Goal: Find specific page/section: Find specific page/section

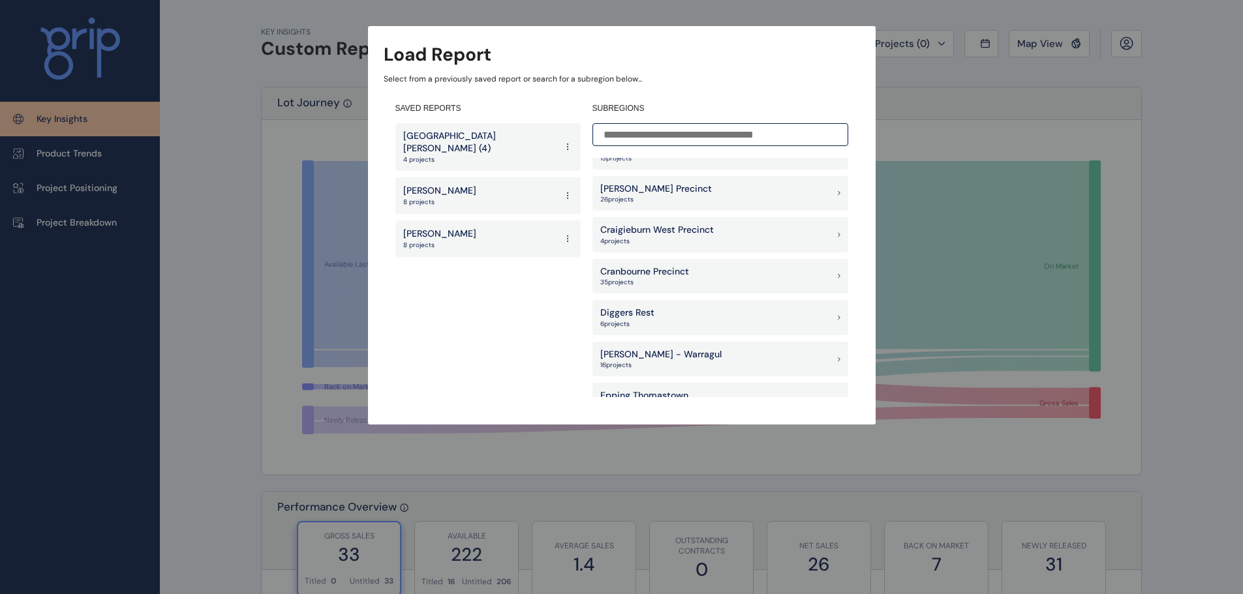
scroll to position [522, 0]
click at [650, 185] on p "[PERSON_NAME] Precinct" at bounding box center [656, 188] width 112 height 13
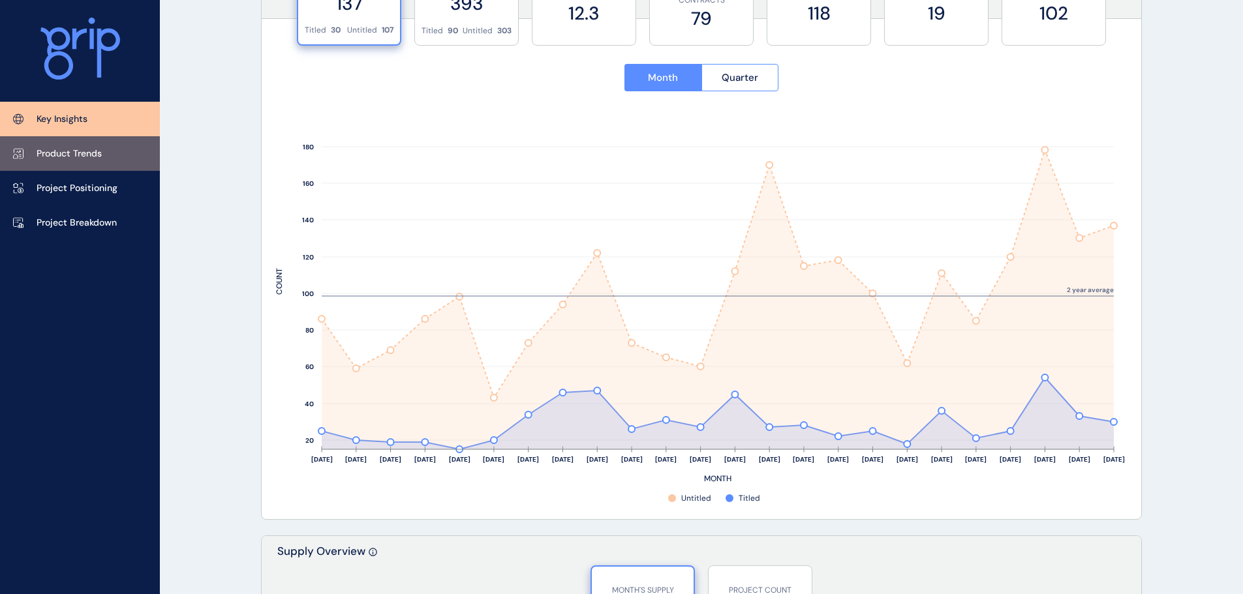
scroll to position [260, 0]
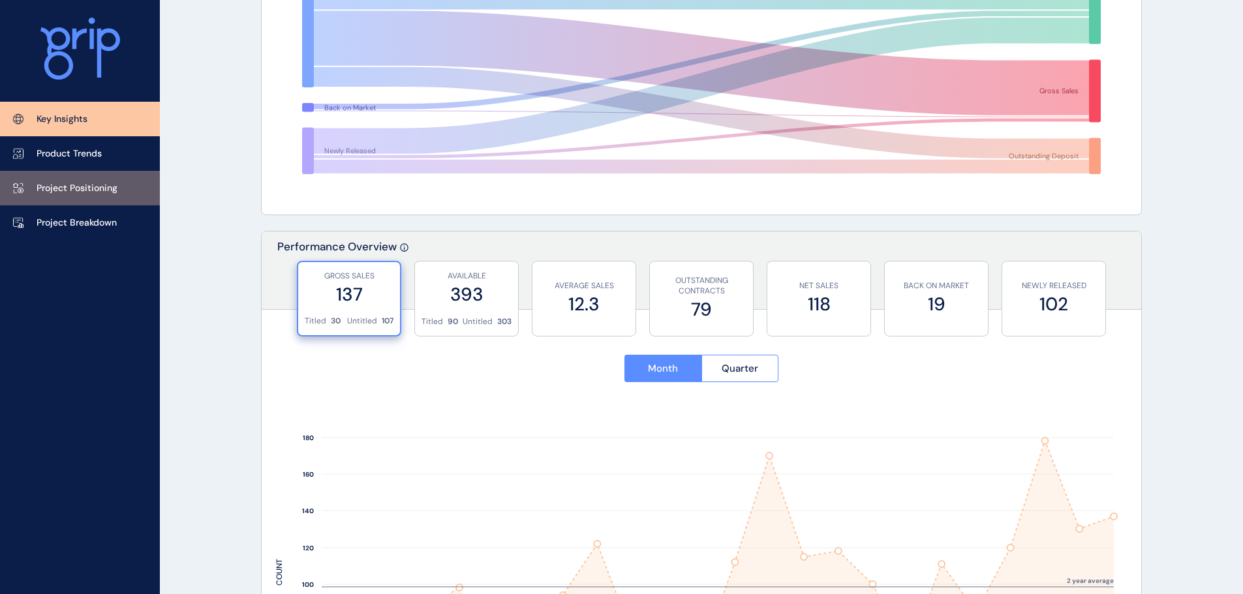
click at [125, 200] on link "Project Positioning" at bounding box center [80, 188] width 160 height 35
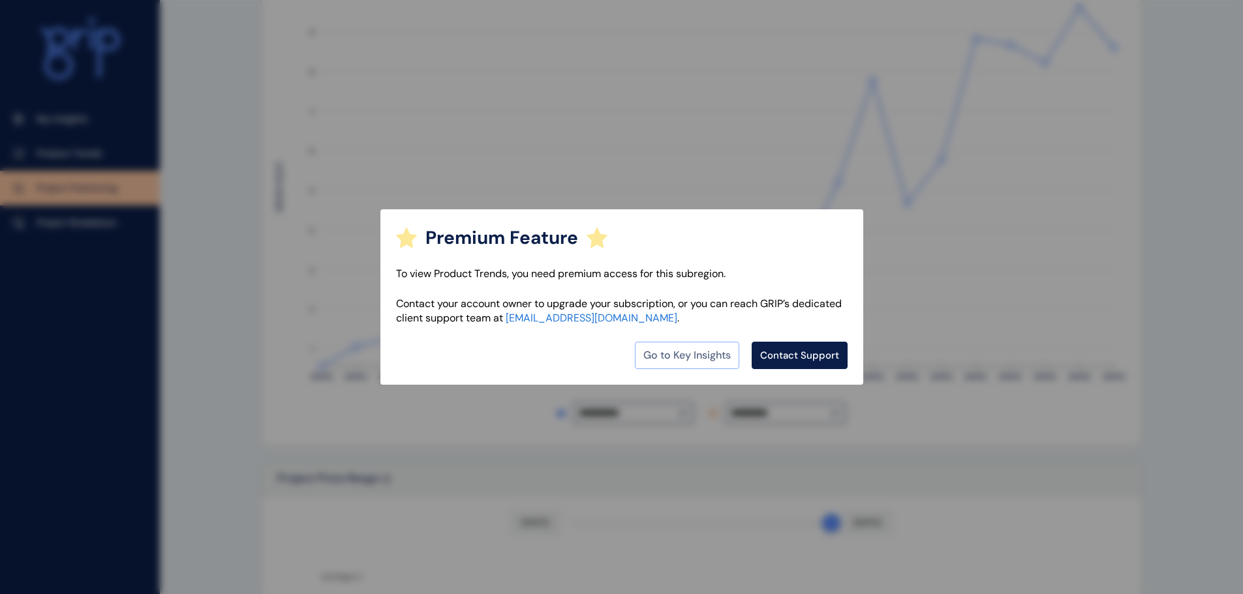
click at [699, 347] on link "Go to Key Insights" at bounding box center [687, 355] width 104 height 27
